Goal: Transaction & Acquisition: Purchase product/service

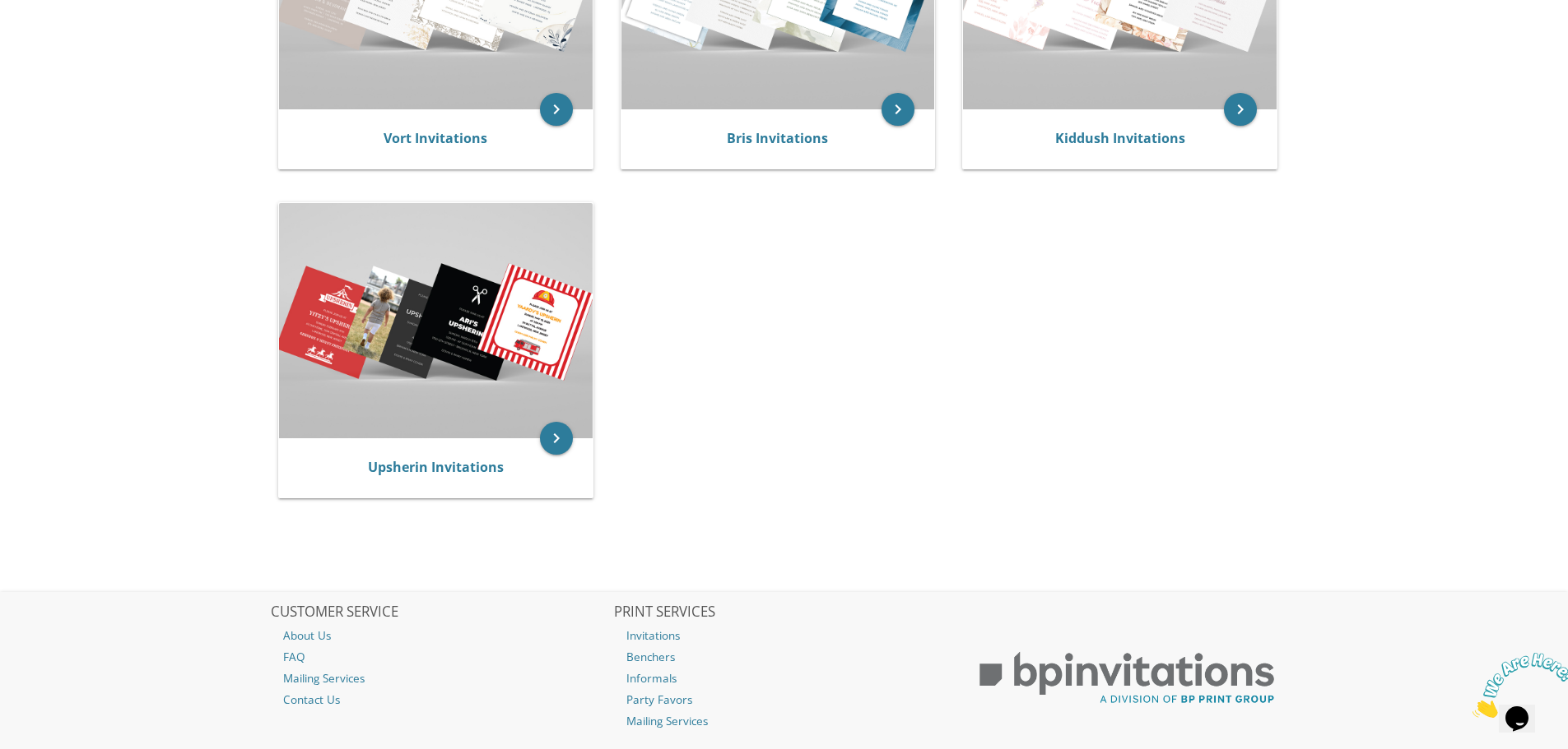
scroll to position [494, 0]
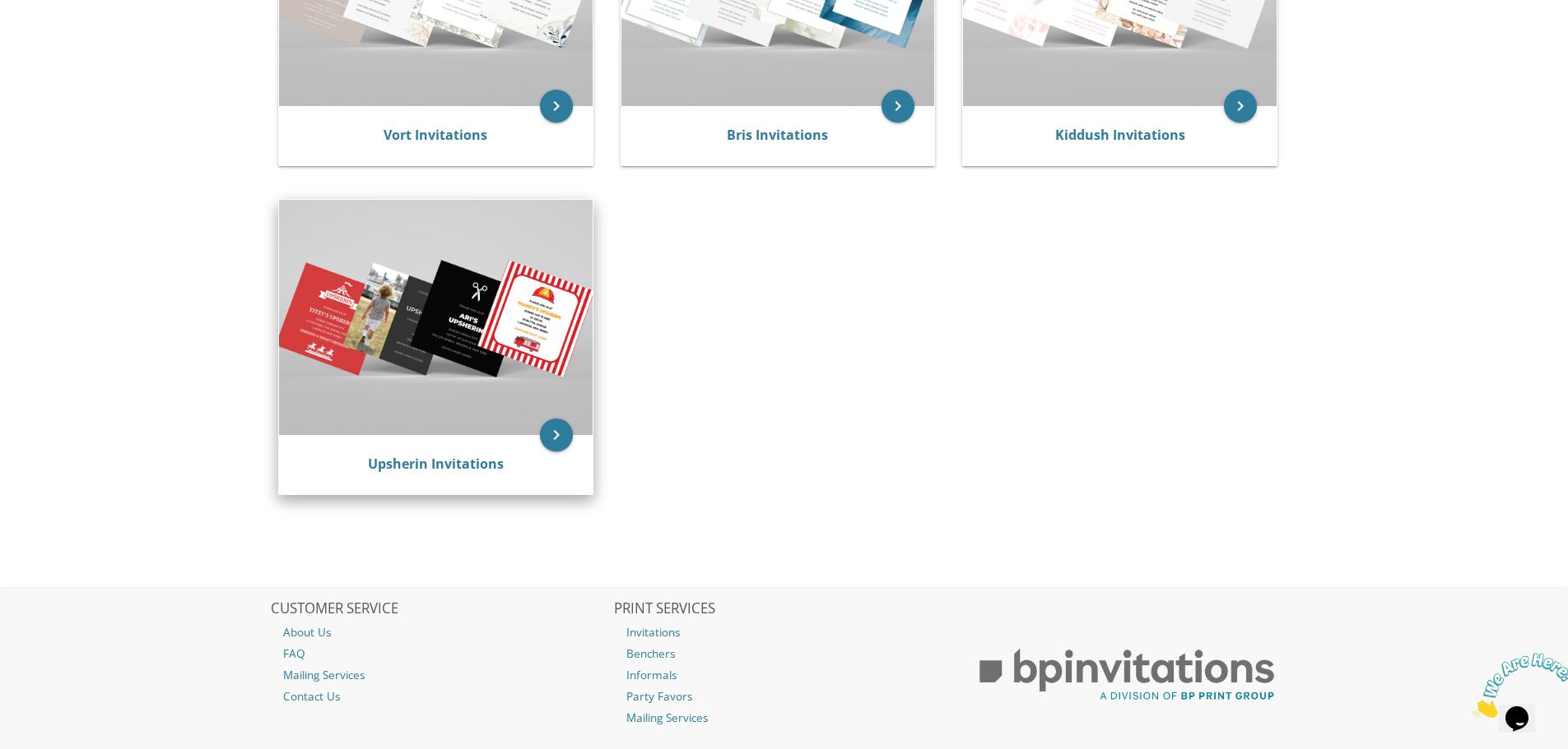
drag, startPoint x: 488, startPoint y: 351, endPoint x: 499, endPoint y: 358, distance: 13.0
click at [488, 352] on img at bounding box center [436, 317] width 314 height 234
